Goal: Transaction & Acquisition: Purchase product/service

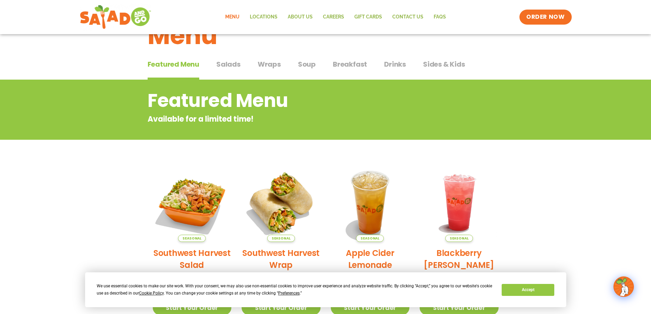
scroll to position [22, 0]
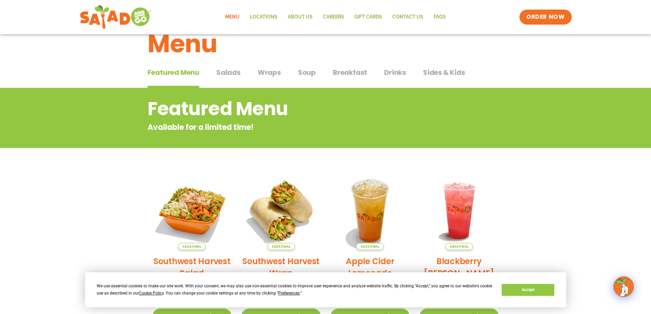
click at [349, 70] on span "Breakfast" at bounding box center [350, 72] width 34 height 10
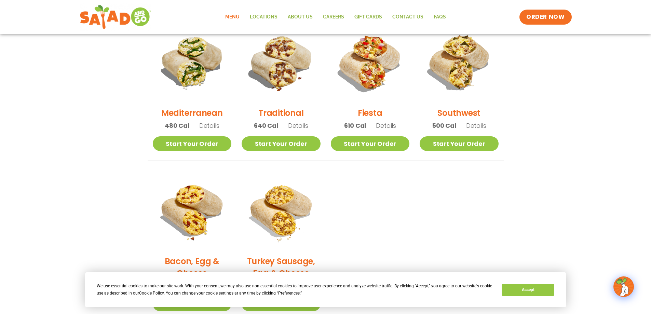
scroll to position [158, 0]
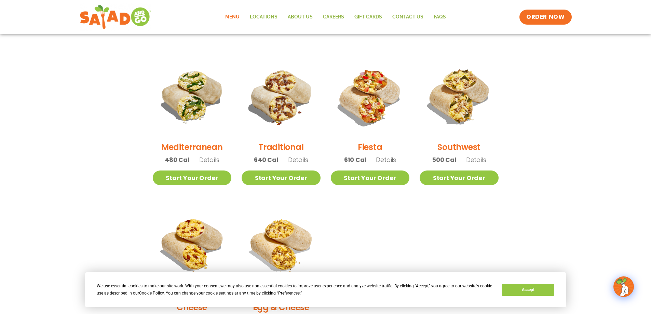
click at [386, 161] on span "Details" at bounding box center [386, 159] width 20 height 9
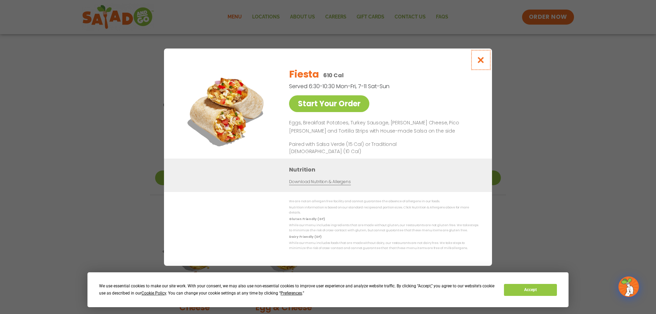
click at [481, 62] on icon "Close modal" at bounding box center [480, 59] width 9 height 7
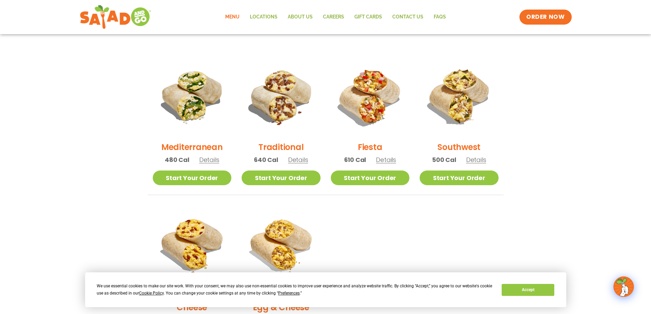
click at [391, 159] on span "Details" at bounding box center [386, 159] width 20 height 9
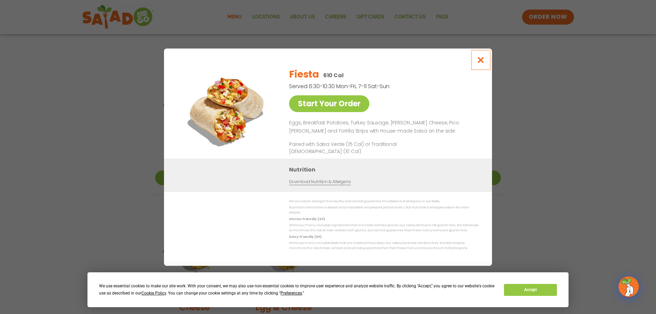
click at [480, 62] on icon "Close modal" at bounding box center [480, 59] width 9 height 7
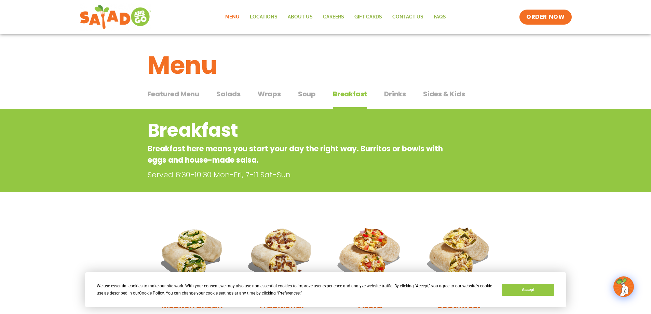
scroll to position [0, 0]
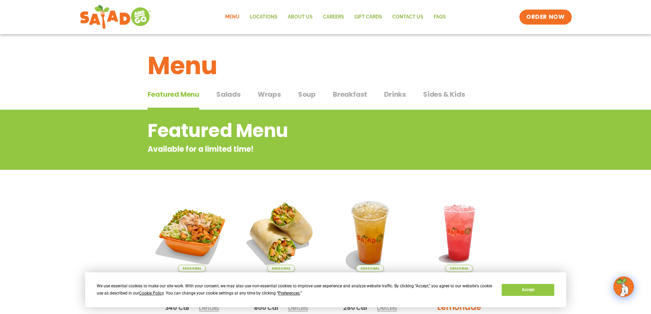
click at [349, 95] on span "Breakfast" at bounding box center [350, 94] width 34 height 10
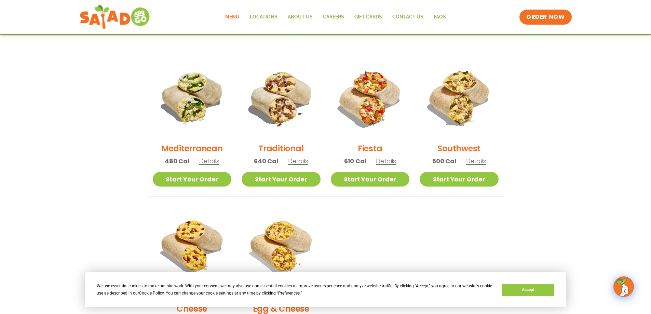
scroll to position [171, 0]
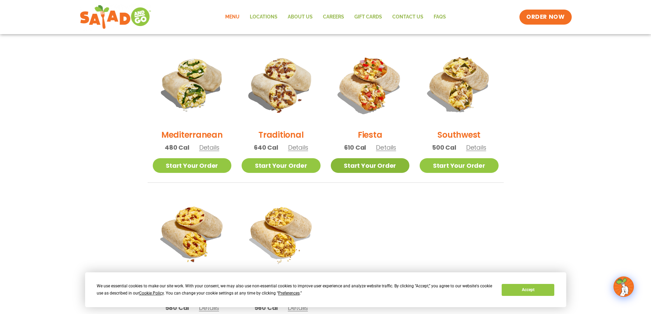
click at [376, 164] on link "Start Your Order" at bounding box center [370, 165] width 79 height 15
